Goal: Navigation & Orientation: Understand site structure

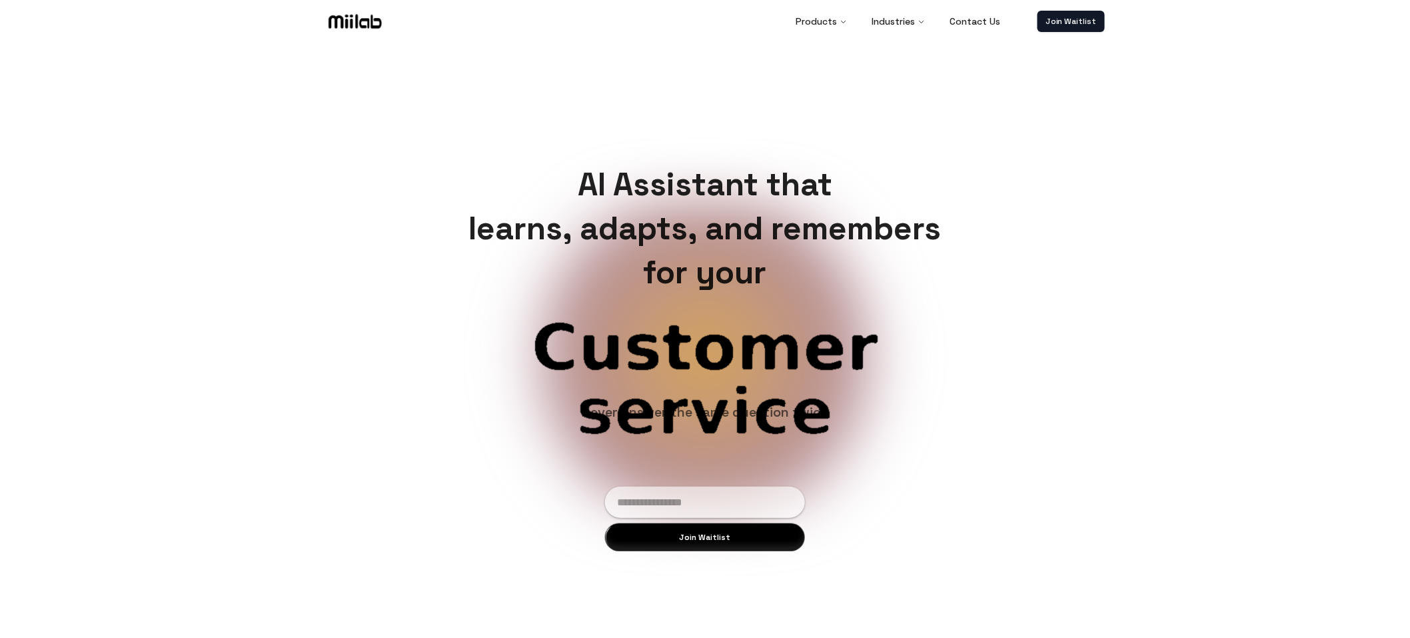
scroll to position [3, 0]
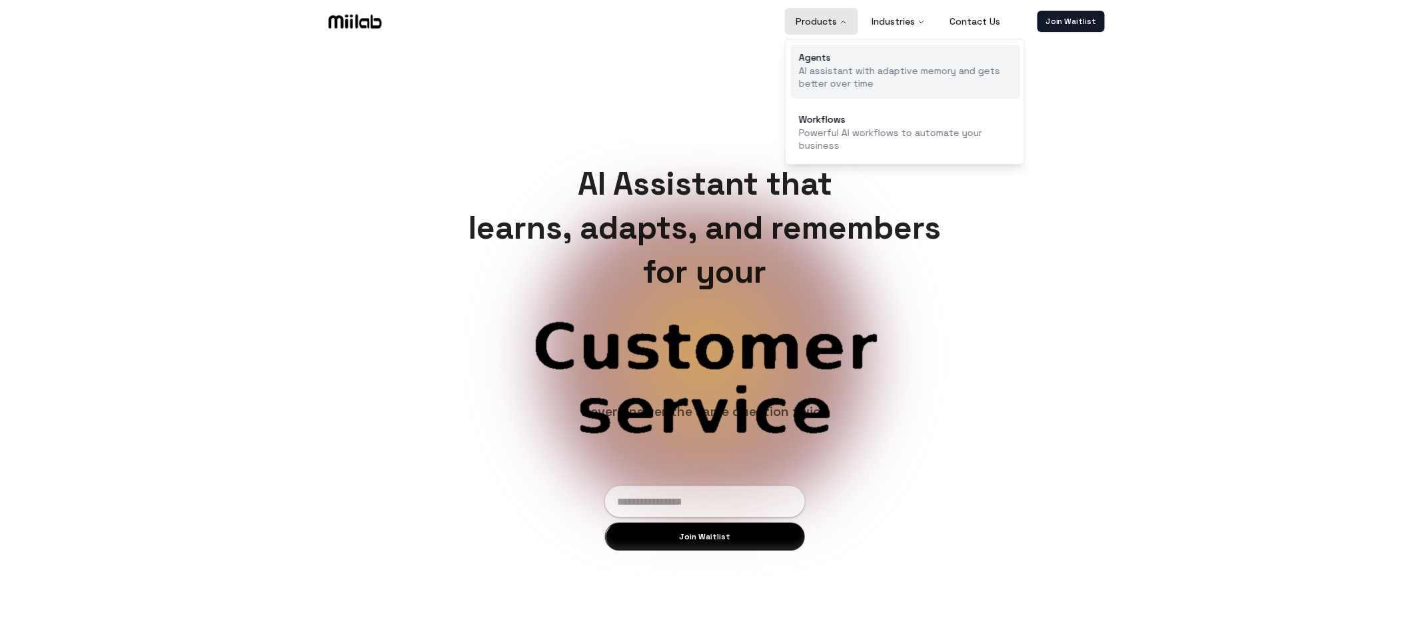
click at [848, 63] on link "Agents AI assistant with adaptive memory and gets better over time" at bounding box center [905, 72] width 229 height 54
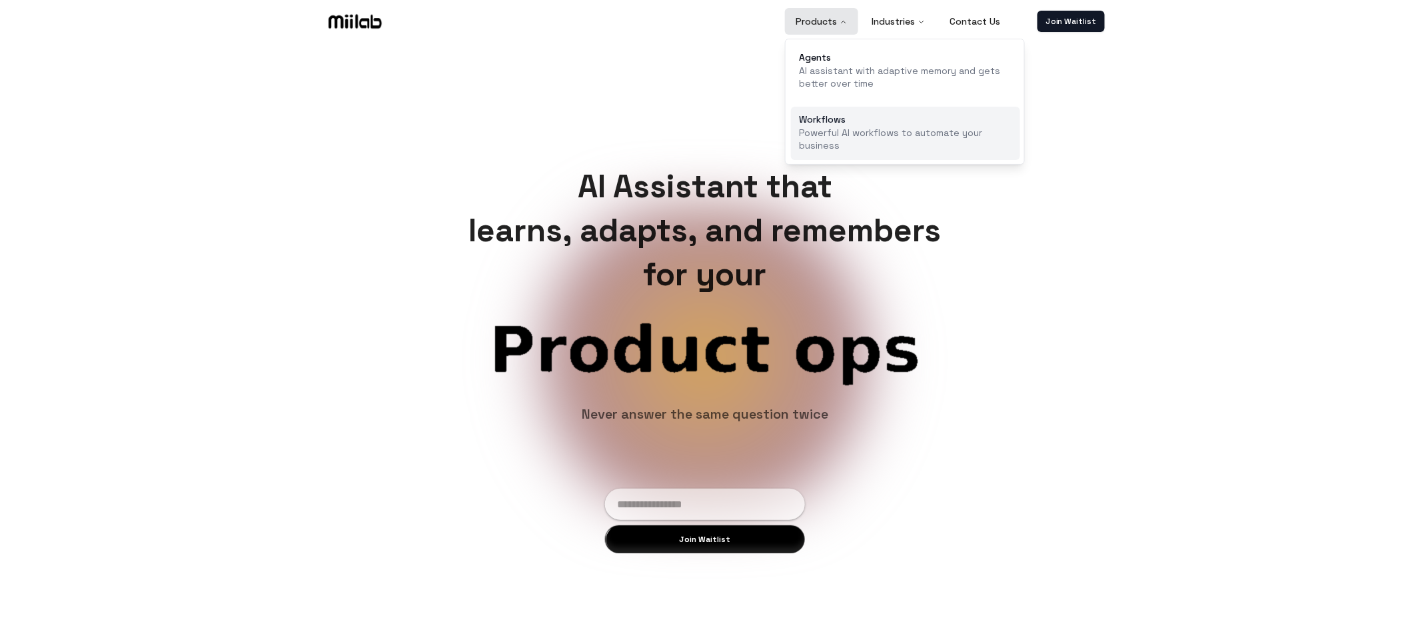
click at [847, 127] on p "Powerful AI workflows to automate your business" at bounding box center [905, 140] width 213 height 26
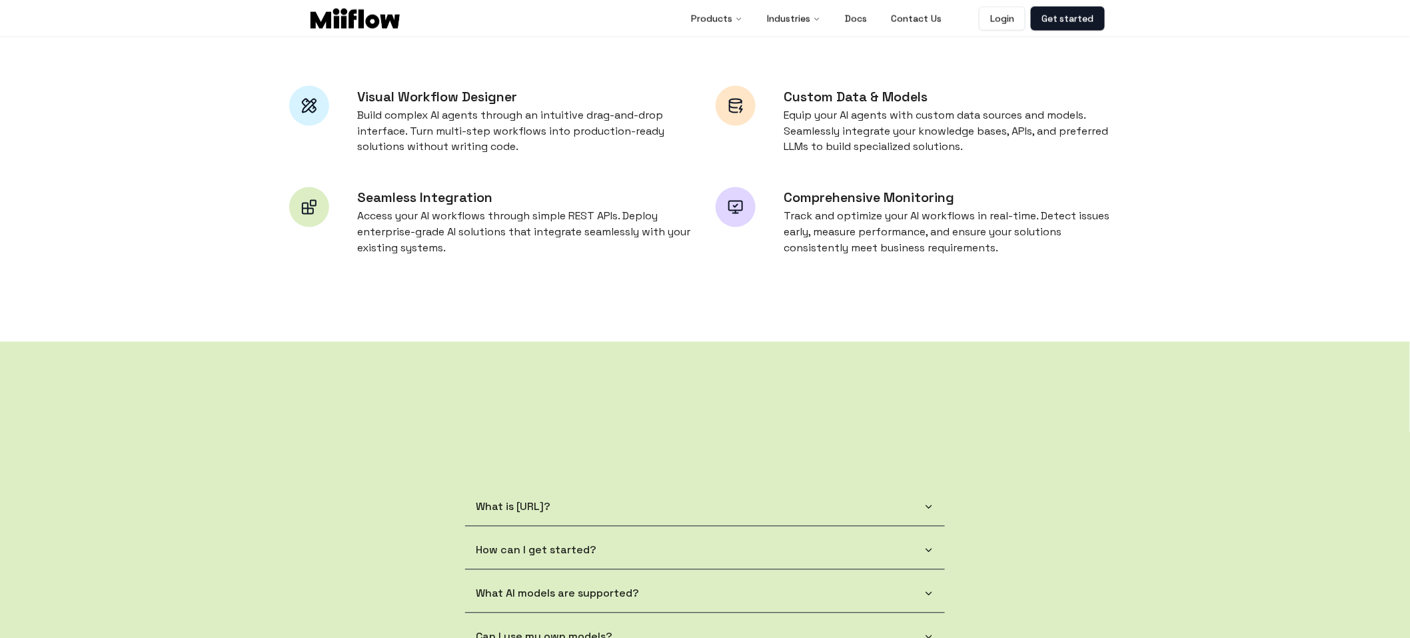
scroll to position [283, 0]
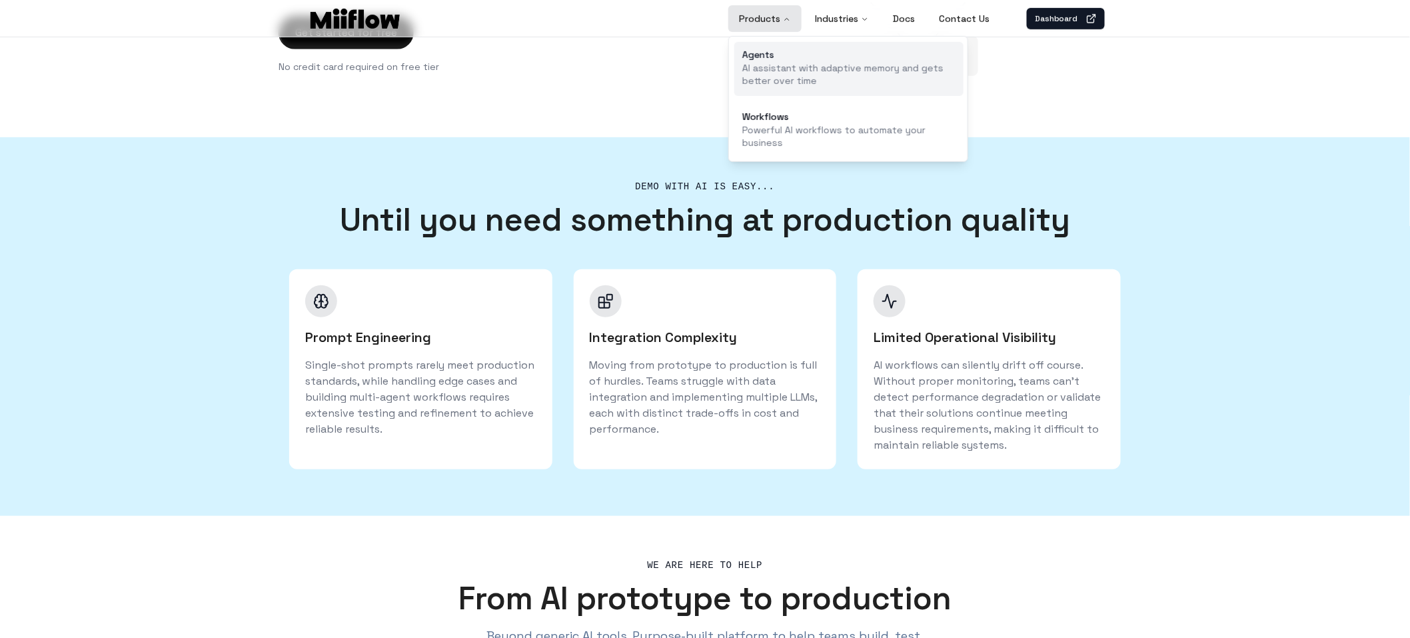
click at [777, 60] on link "Agents AI assistant with adaptive memory and gets better over time" at bounding box center [848, 69] width 229 height 54
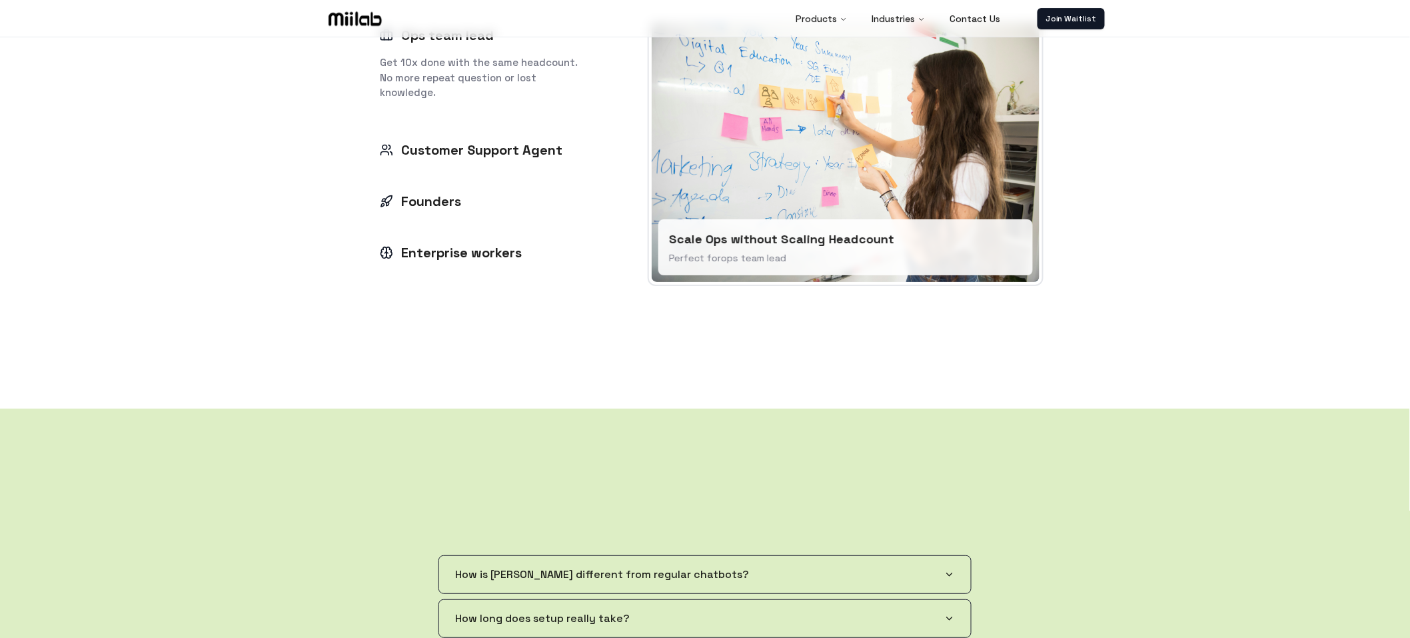
scroll to position [1430, 0]
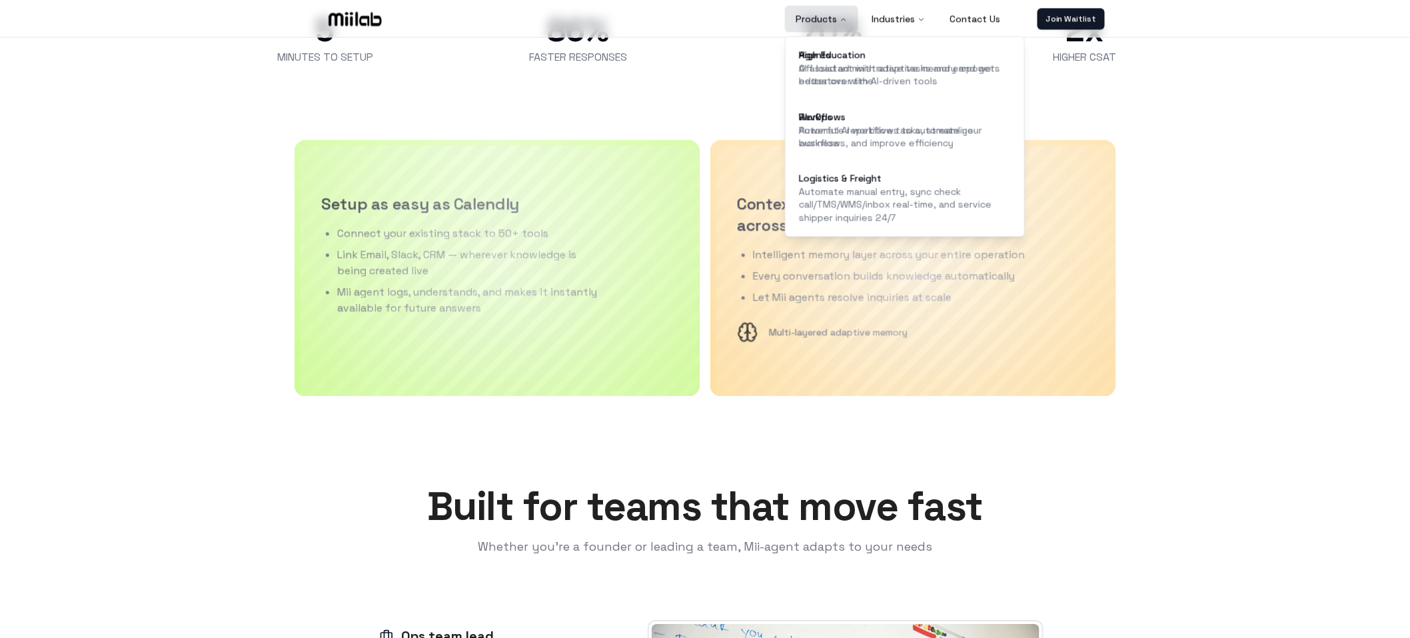
click at [838, 21] on button "Products" at bounding box center [821, 18] width 73 height 27
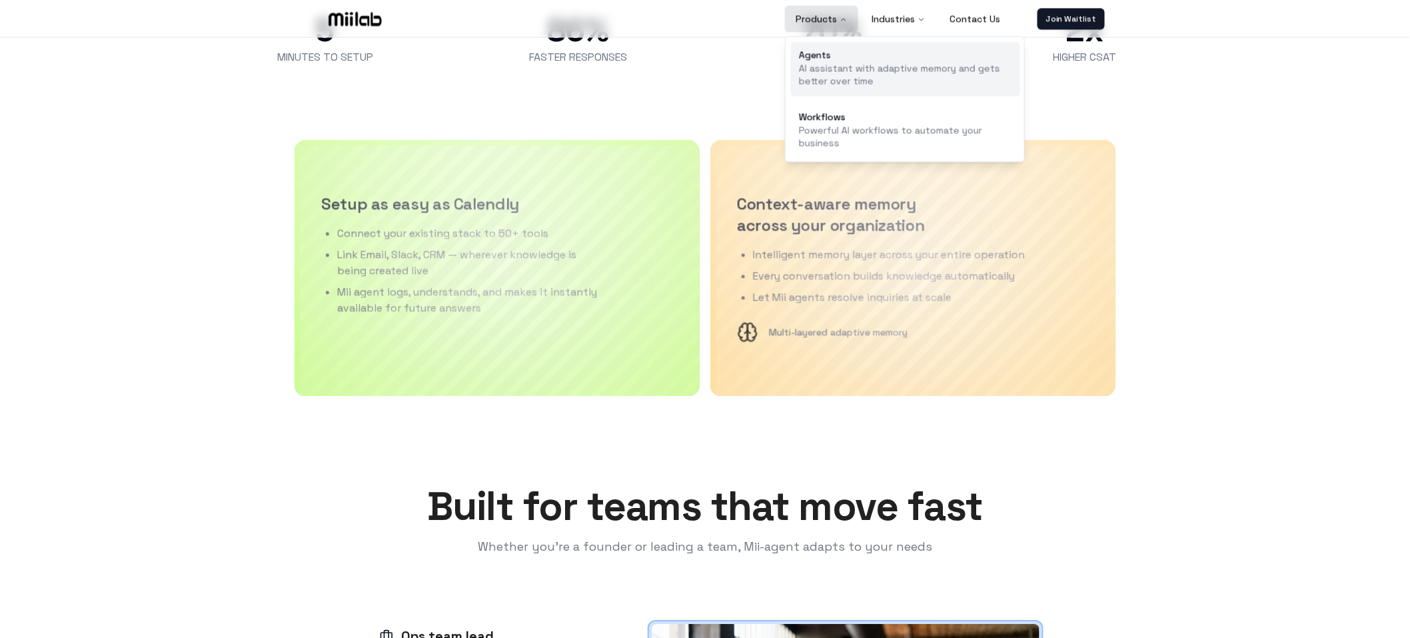
click at [828, 59] on div "Agents" at bounding box center [905, 54] width 213 height 9
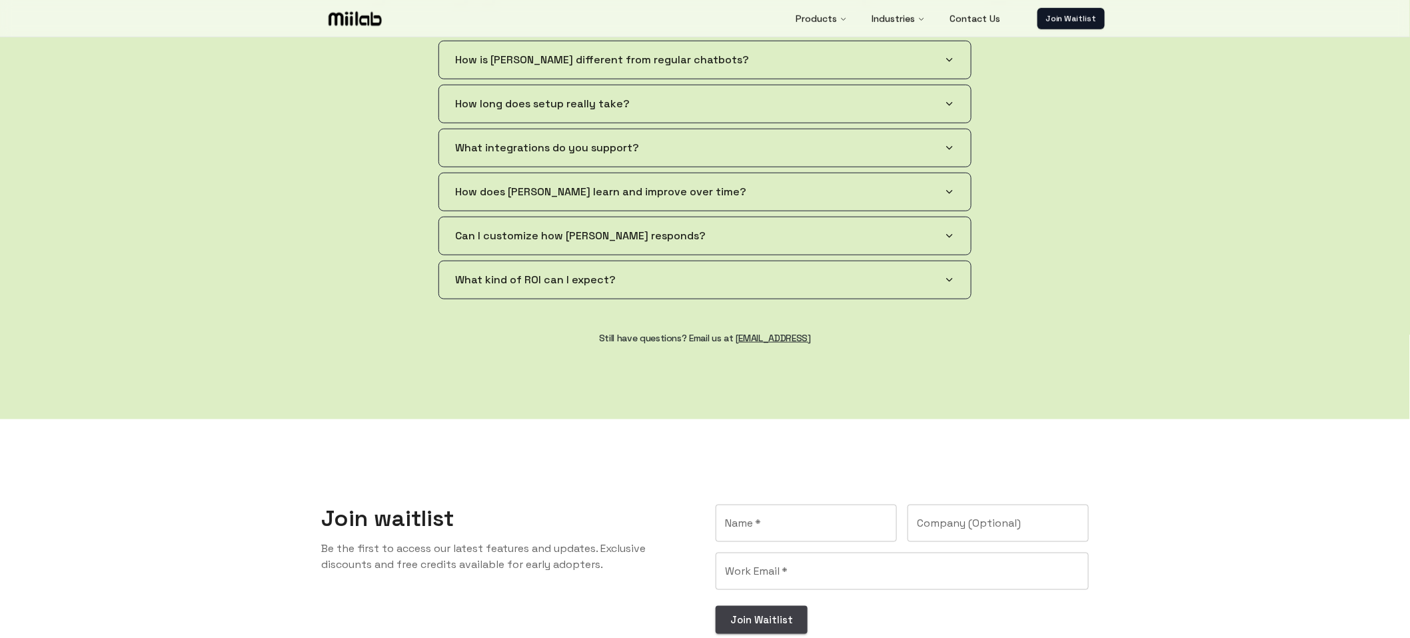
scroll to position [2695, 0]
